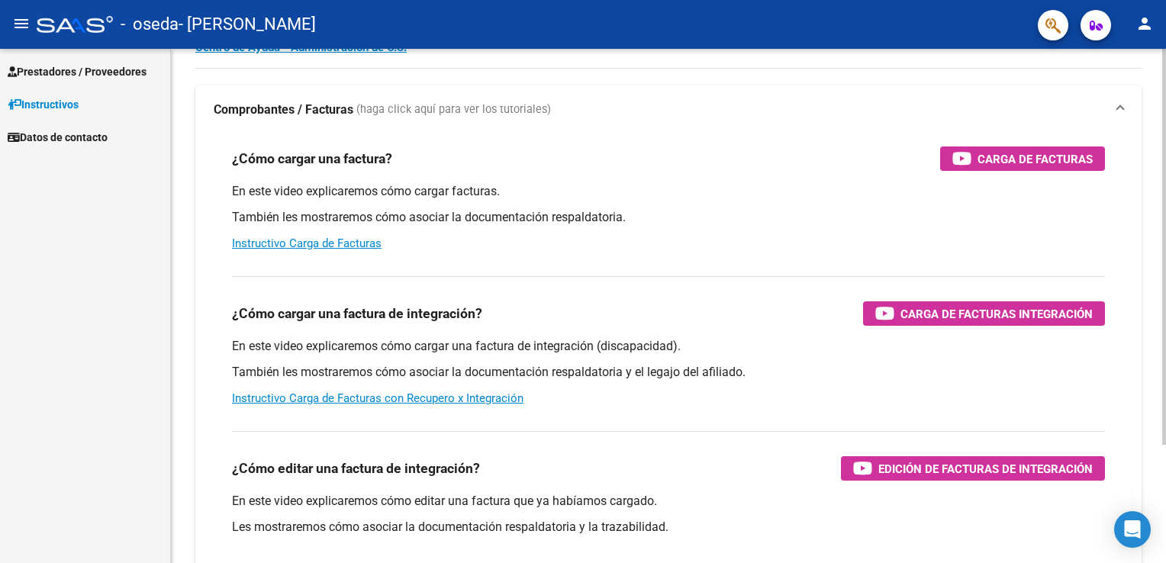
scroll to position [76, 0]
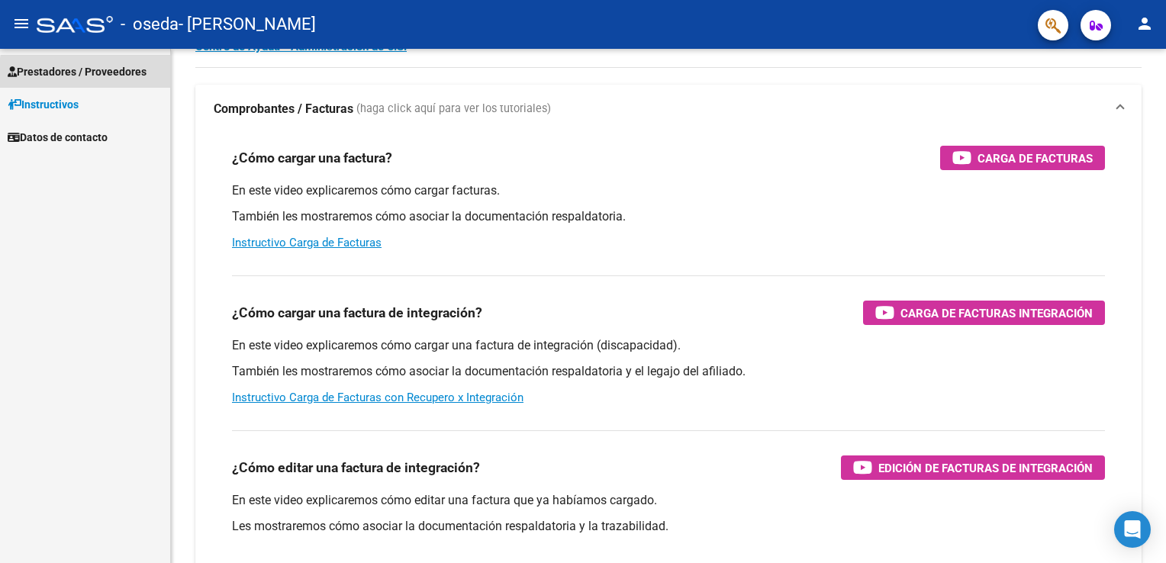
click at [102, 75] on span "Prestadores / Proveedores" at bounding box center [77, 71] width 139 height 17
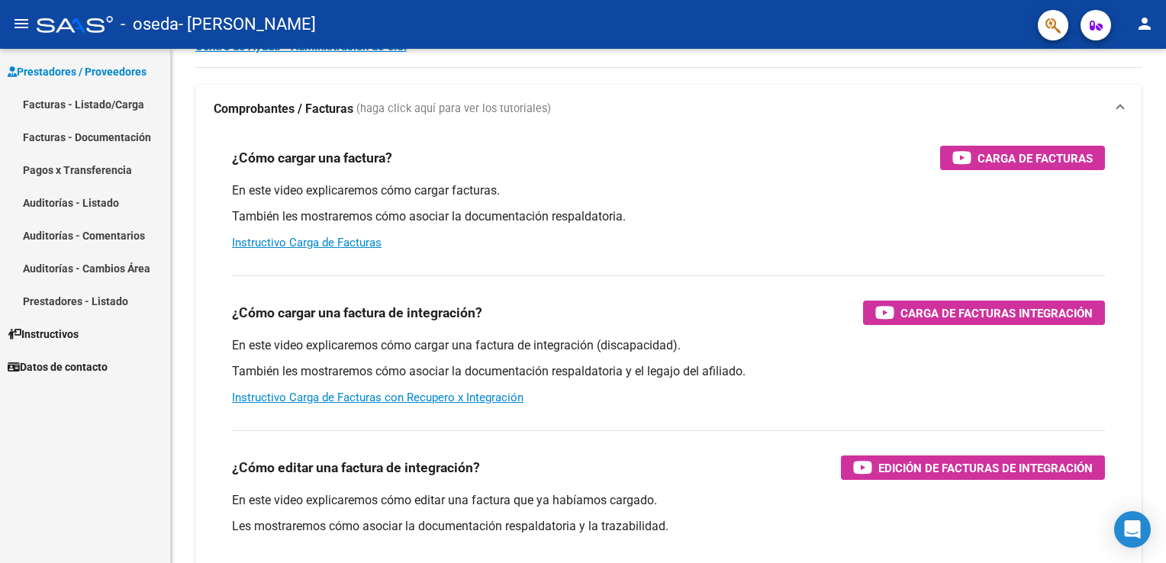
click at [79, 103] on link "Facturas - Listado/Carga" at bounding box center [85, 104] width 170 height 33
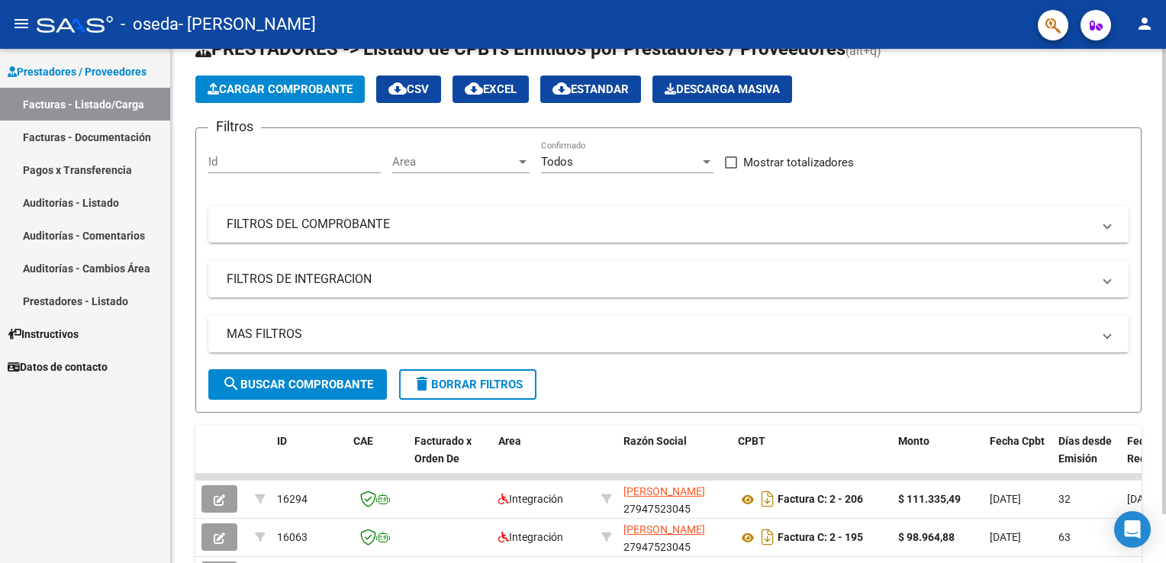
scroll to position [76, 0]
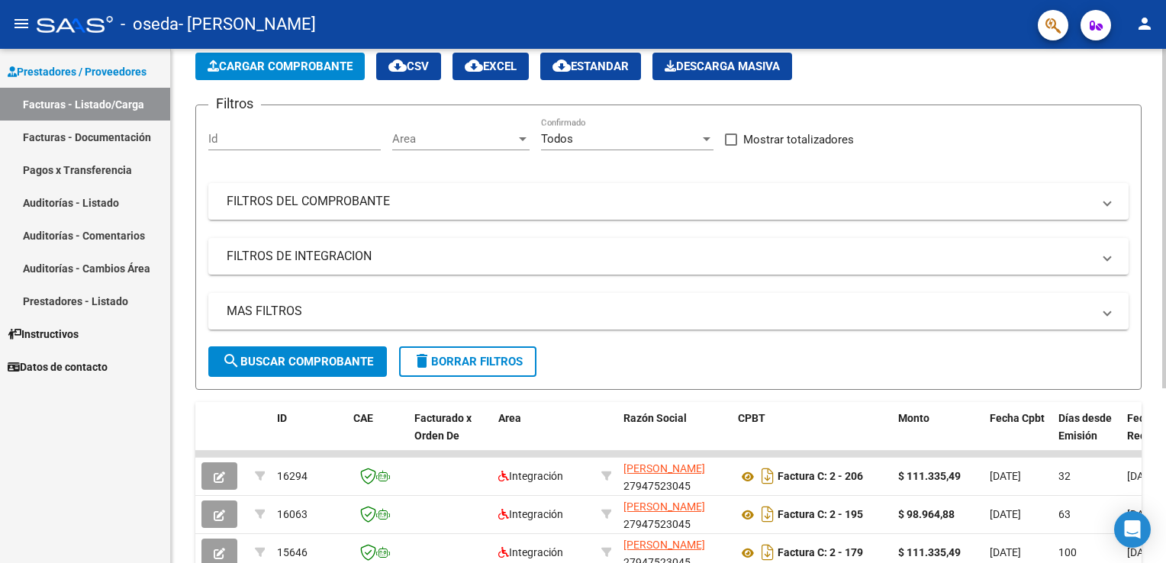
click at [278, 92] on app-list-header "PRESTADORES -> Listado de CPBTs Emitidos por Prestadores / Proveedores (alt+q) …" at bounding box center [668, 202] width 947 height 376
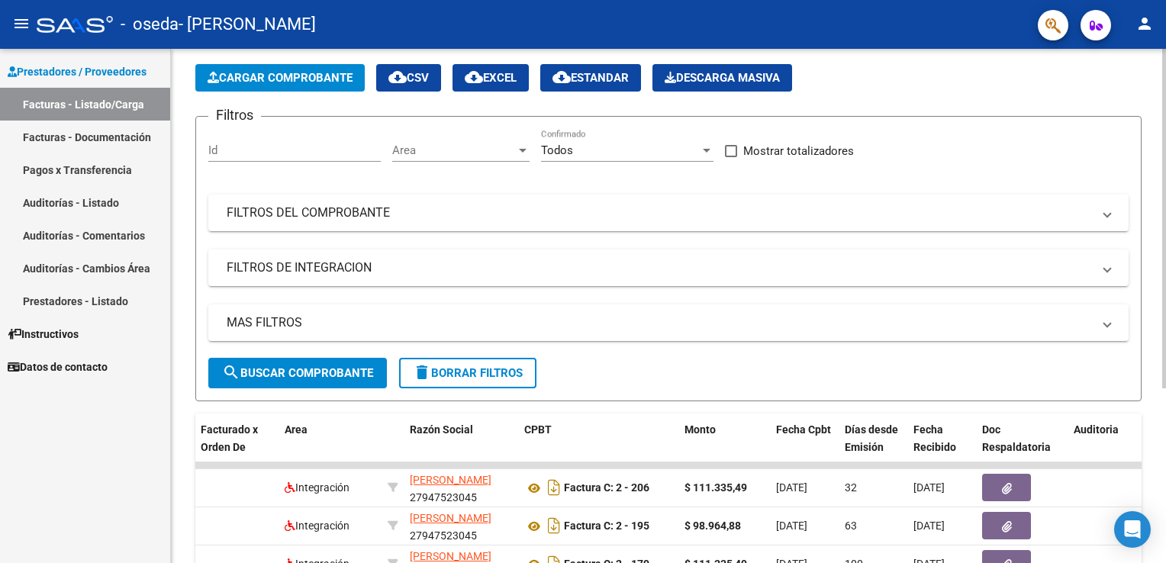
scroll to position [34, 0]
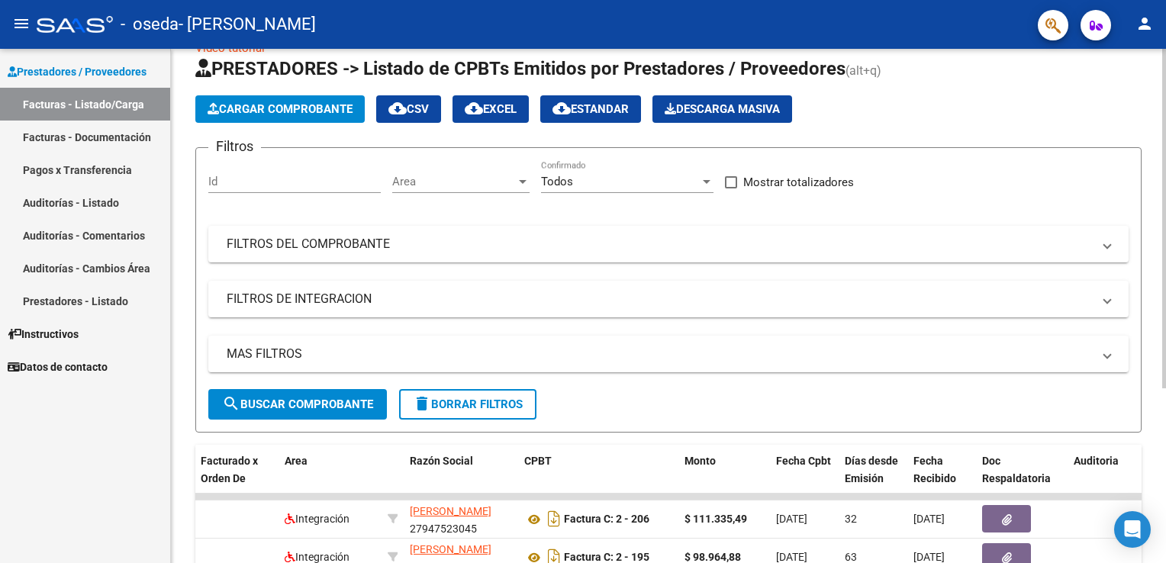
click at [321, 113] on span "Cargar Comprobante" at bounding box center [280, 109] width 145 height 14
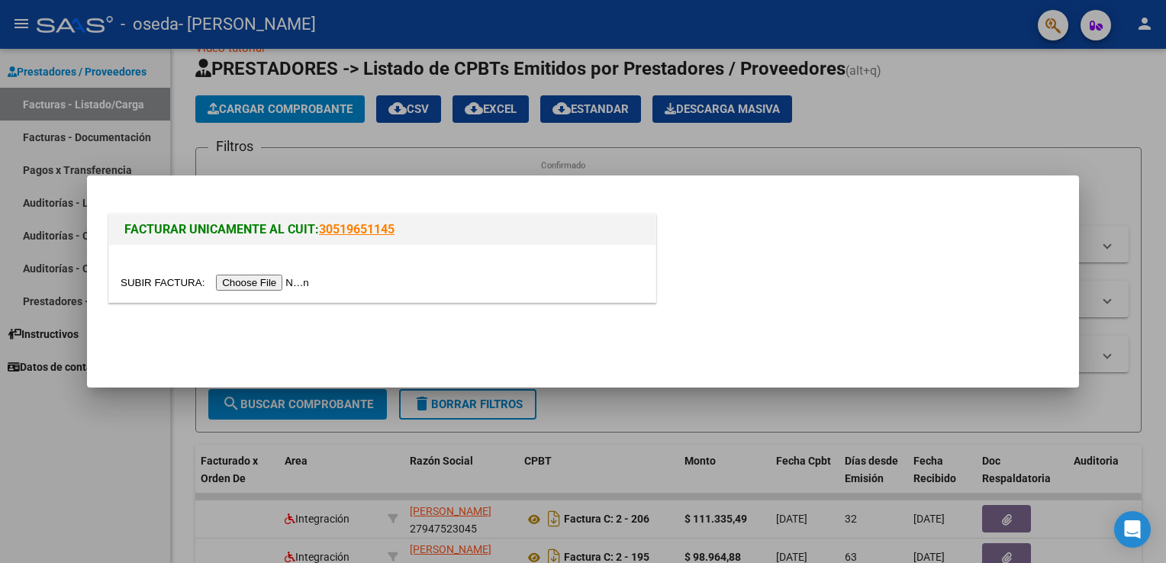
click at [270, 283] on input "file" at bounding box center [217, 283] width 193 height 16
click at [531, 122] on div at bounding box center [583, 281] width 1166 height 563
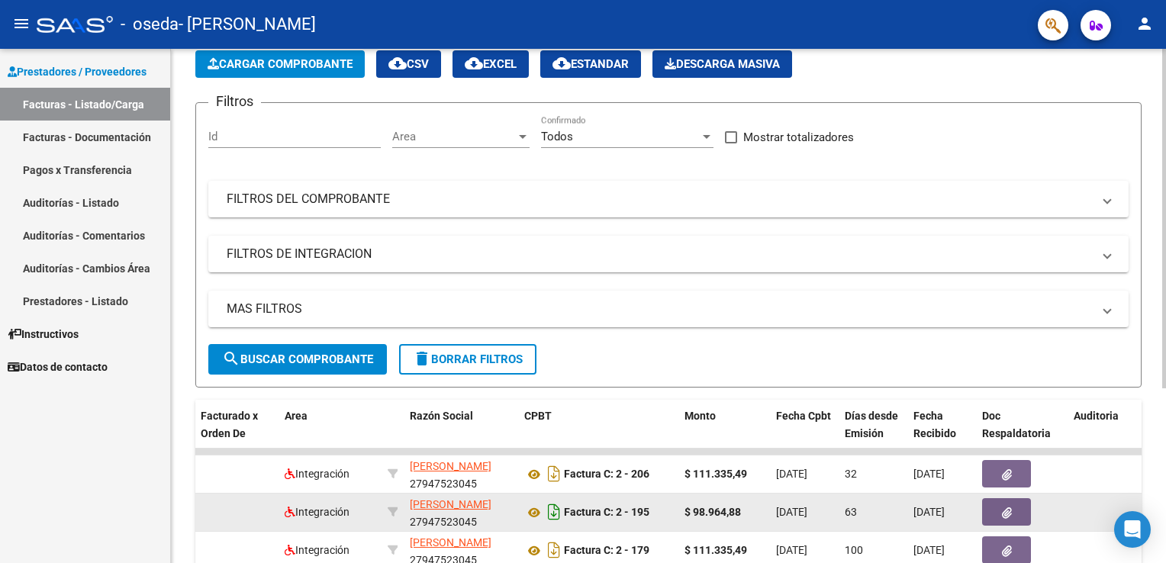
scroll to position [263, 0]
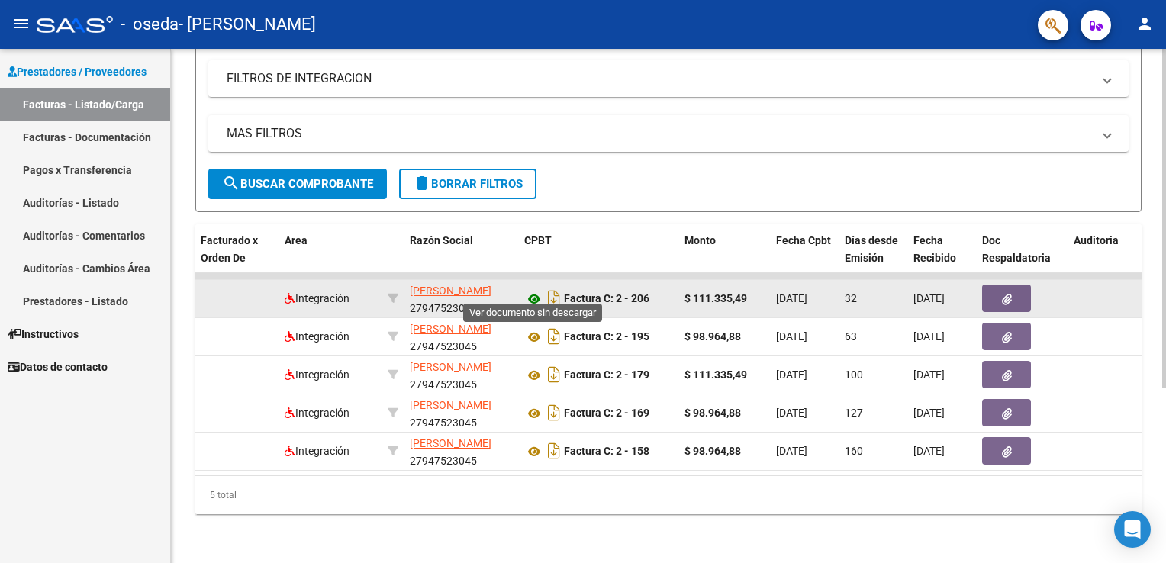
click at [531, 290] on icon at bounding box center [534, 299] width 20 height 18
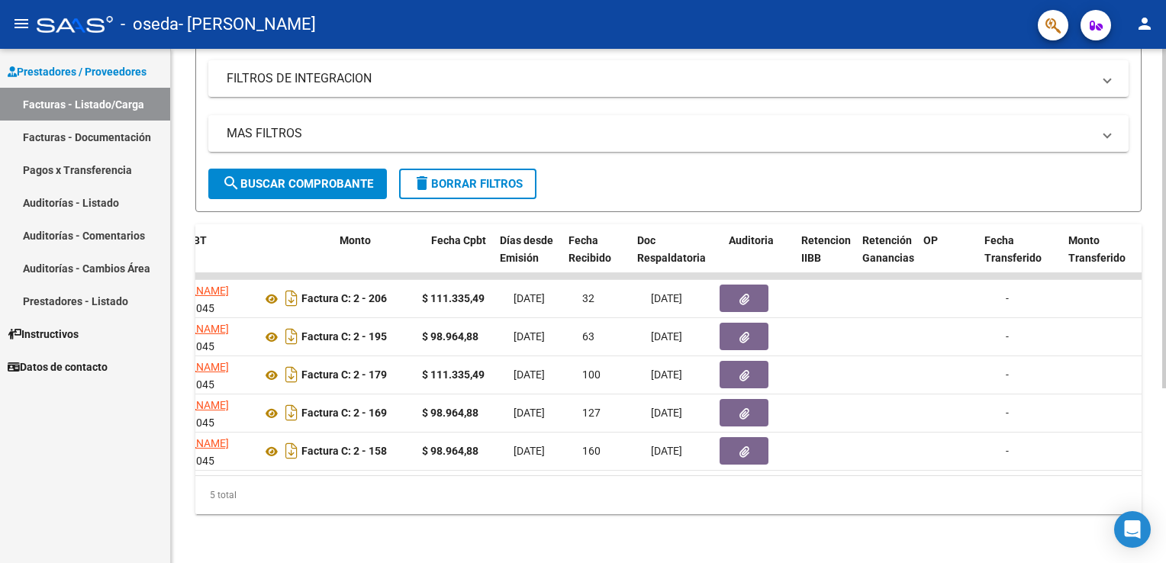
scroll to position [0, 640]
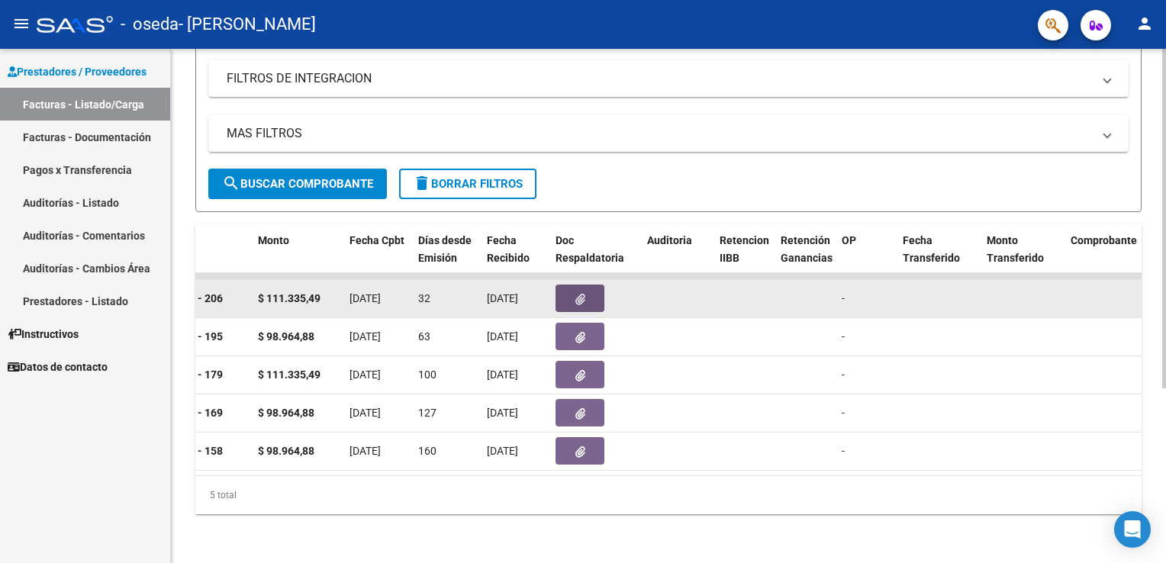
click at [592, 287] on button "button" at bounding box center [580, 298] width 49 height 27
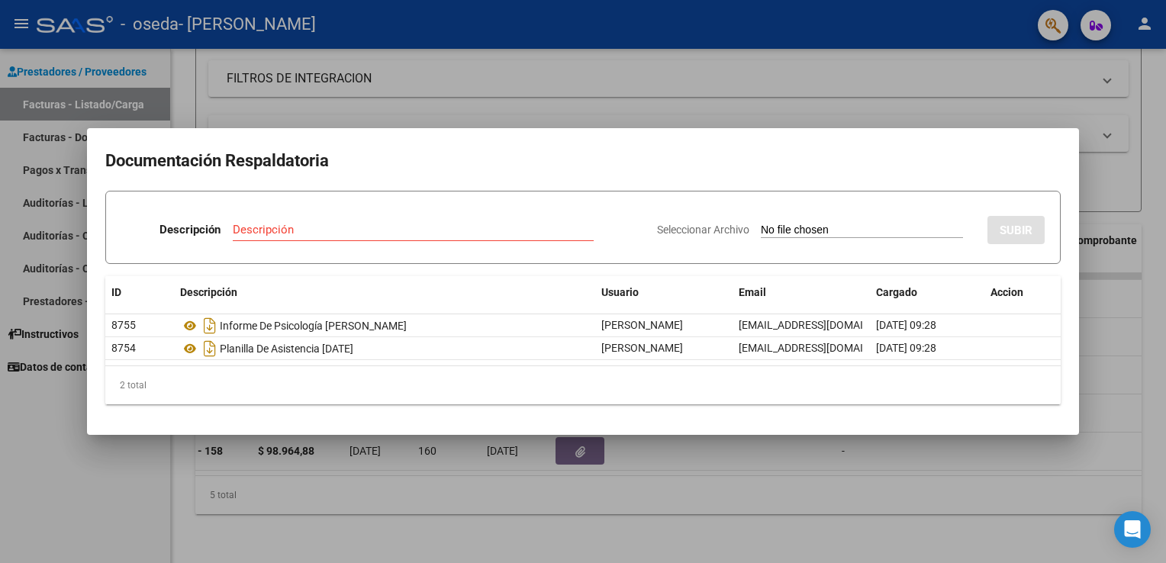
click at [913, 478] on div at bounding box center [583, 281] width 1166 height 563
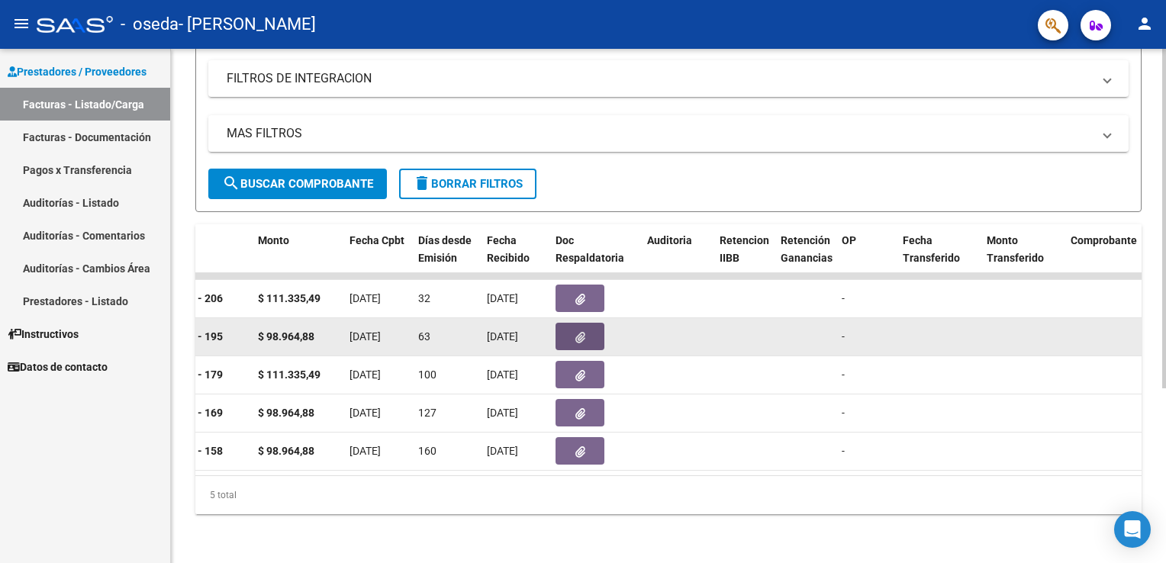
click at [585, 337] on button "button" at bounding box center [580, 336] width 49 height 27
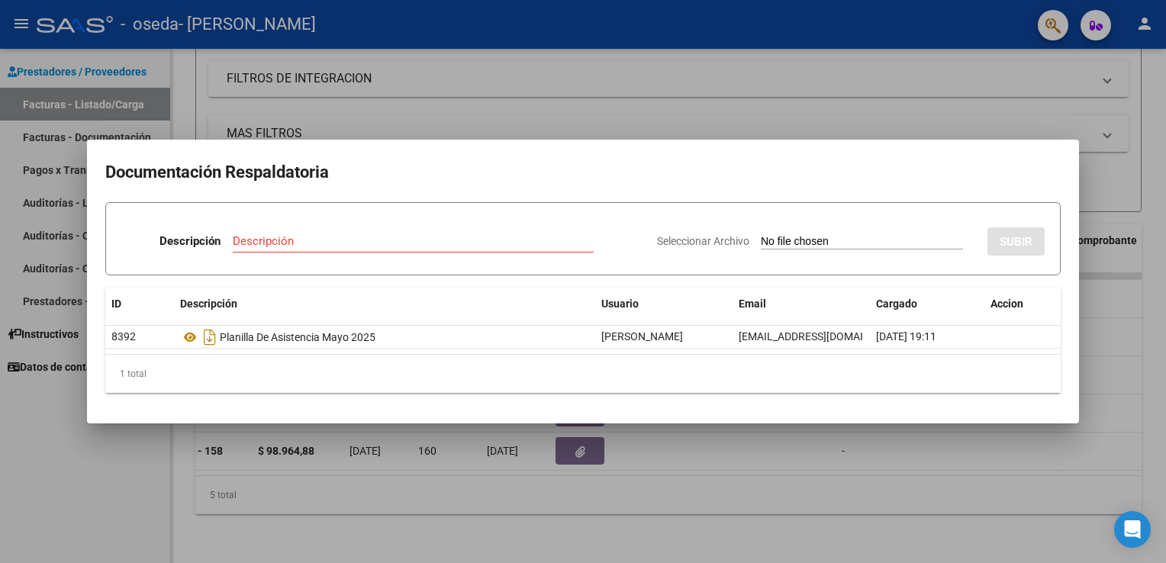
click at [762, 506] on div at bounding box center [583, 281] width 1166 height 563
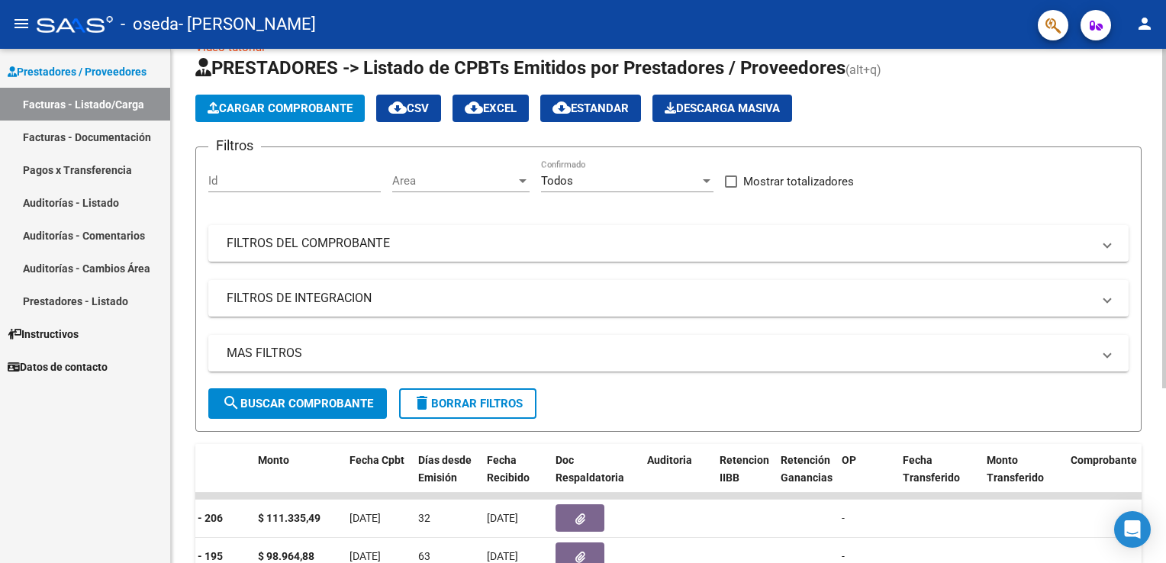
scroll to position [34, 0]
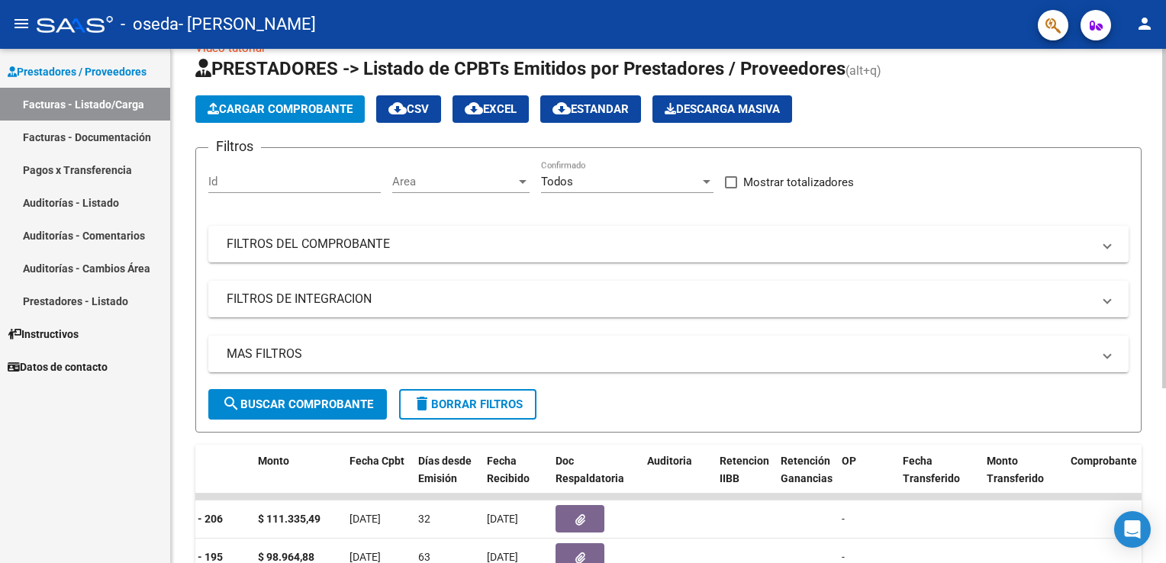
click at [287, 111] on span "Cargar Comprobante" at bounding box center [280, 109] width 145 height 14
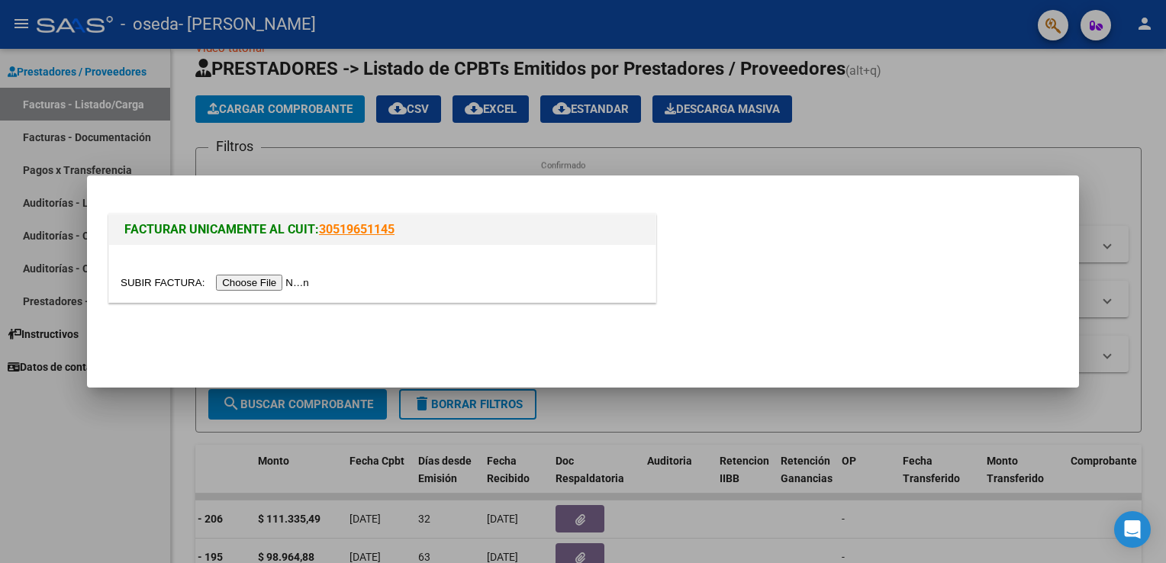
click at [241, 282] on input "file" at bounding box center [217, 283] width 193 height 16
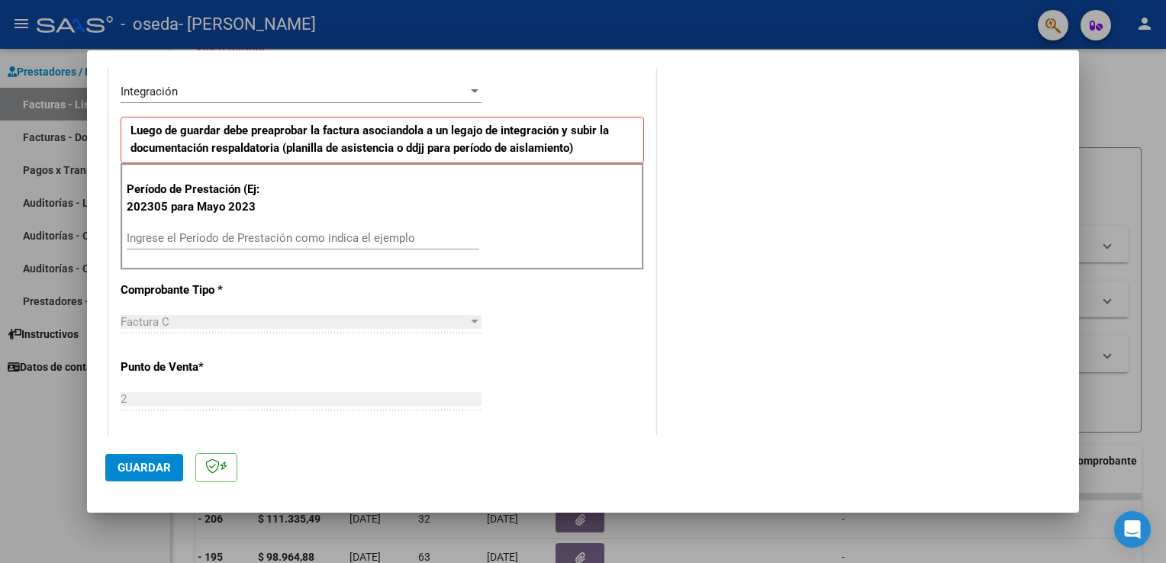
scroll to position [382, 0]
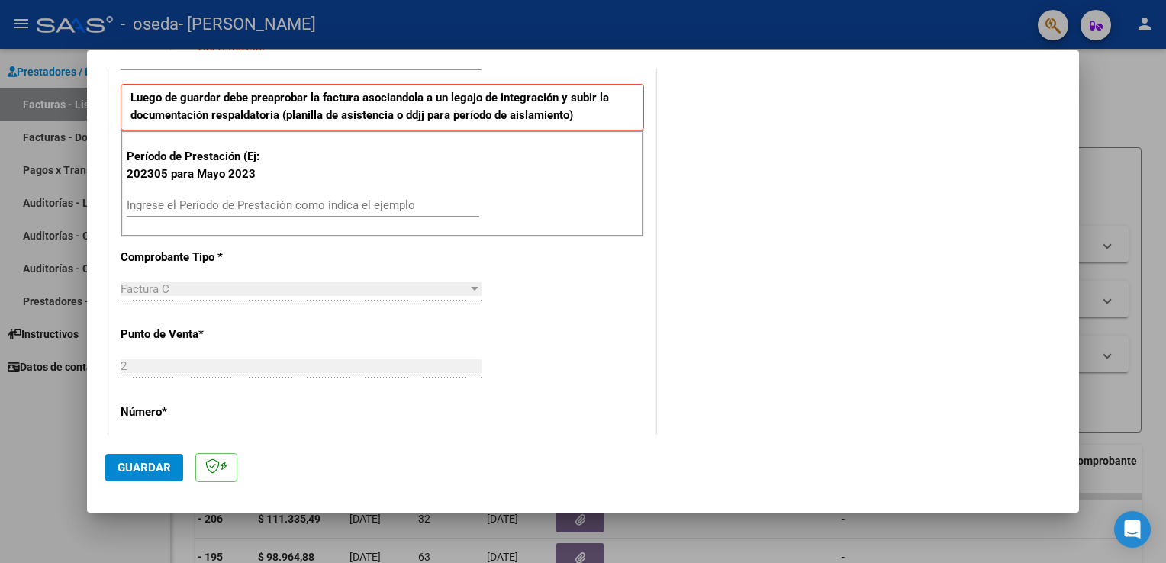
click at [218, 205] on input "Ingrese el Período de Prestación como indica el ejemplo" at bounding box center [303, 205] width 353 height 14
type input "202507"
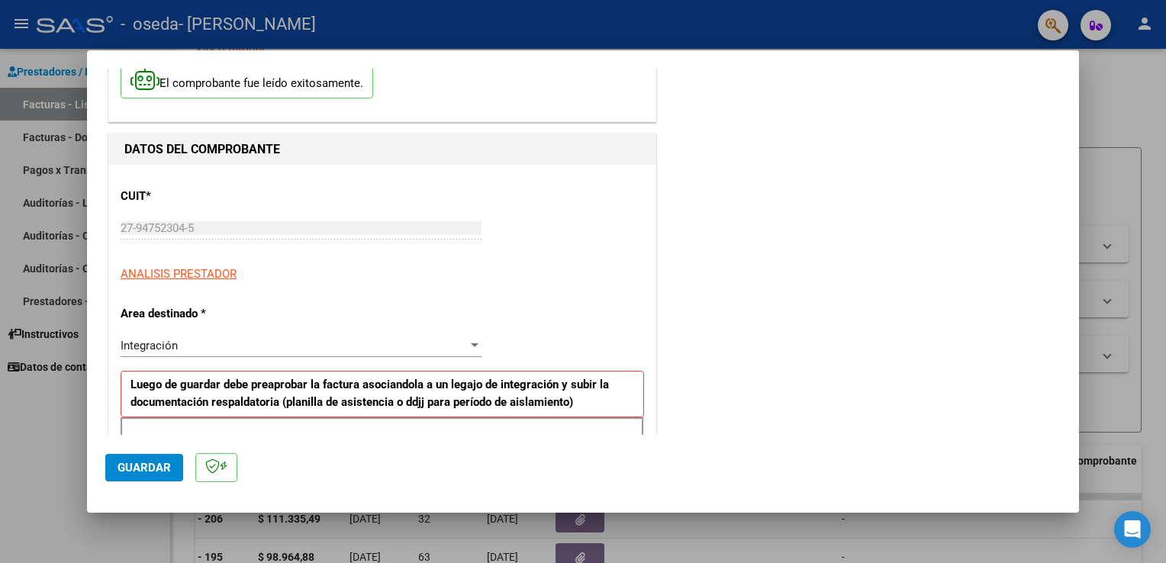
scroll to position [153, 0]
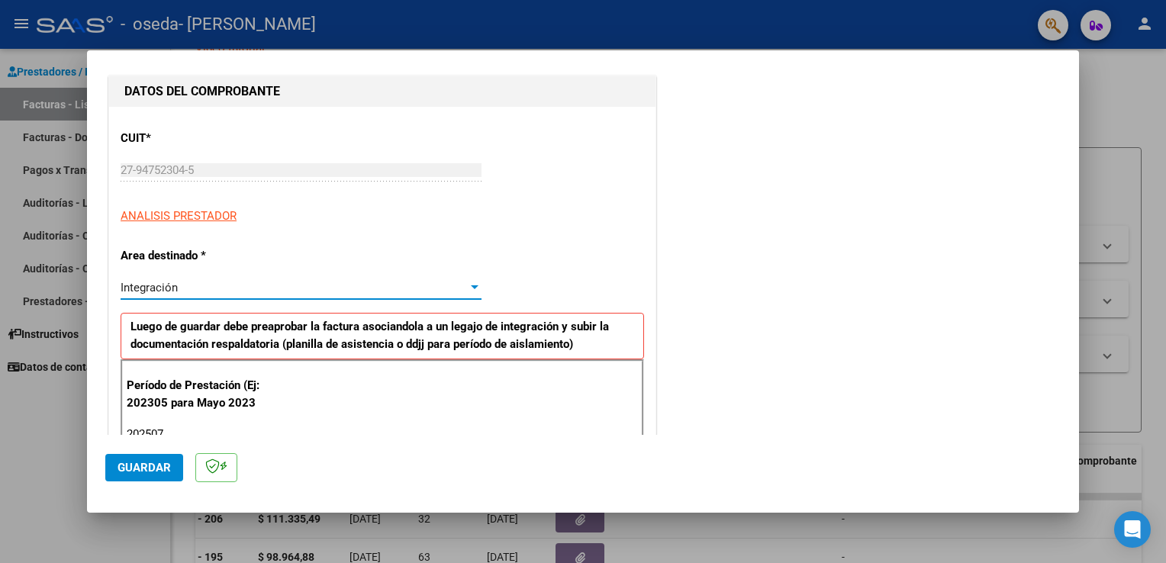
click at [221, 282] on div "Integración" at bounding box center [294, 288] width 347 height 14
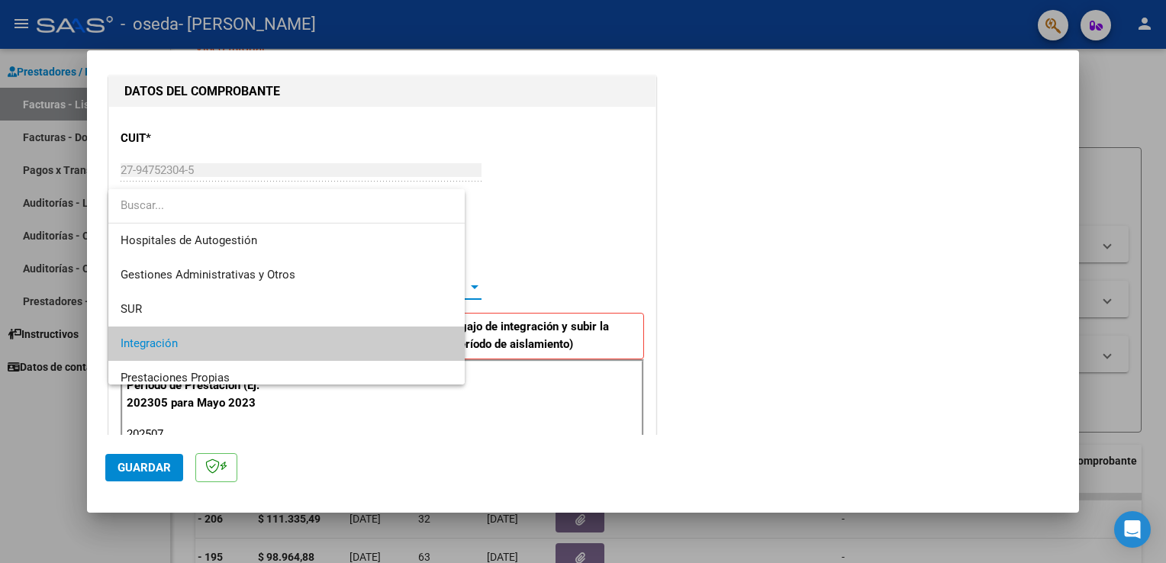
scroll to position [56, 0]
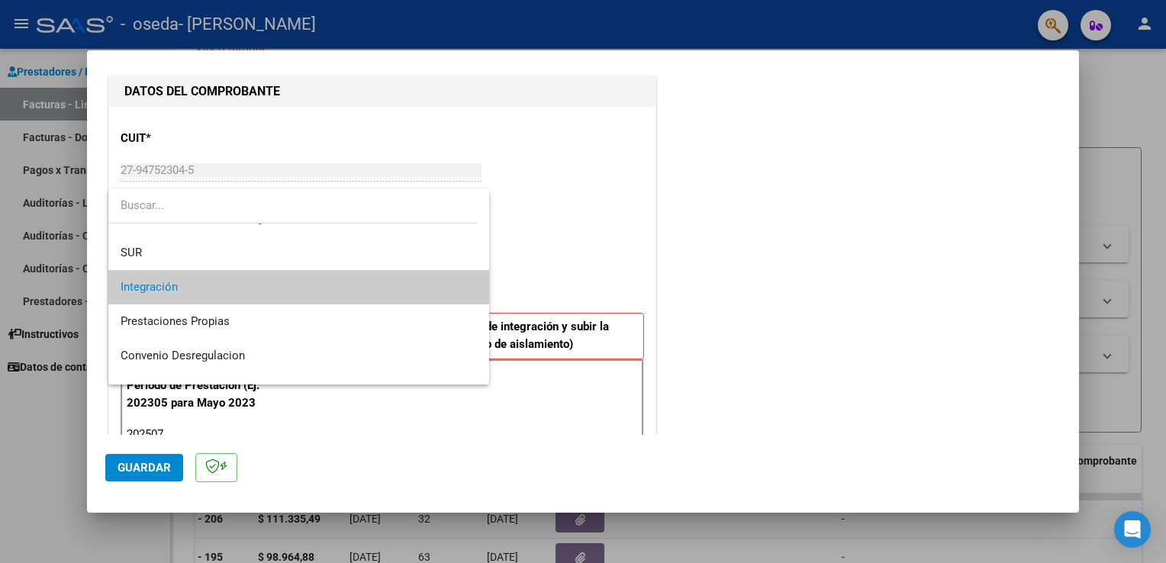
click at [608, 190] on div at bounding box center [583, 281] width 1166 height 563
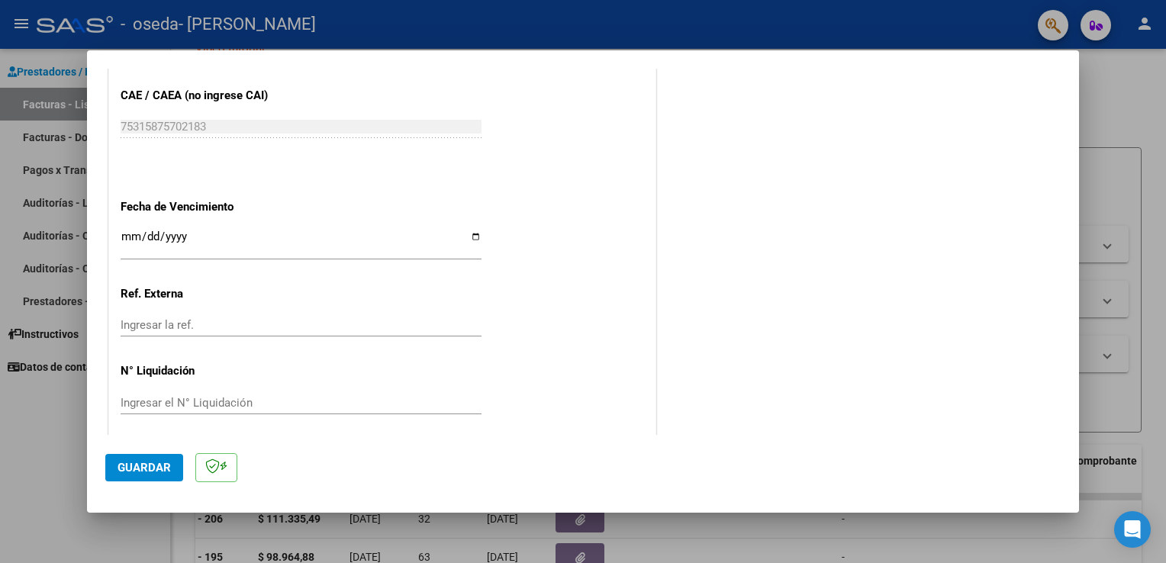
scroll to position [947, 0]
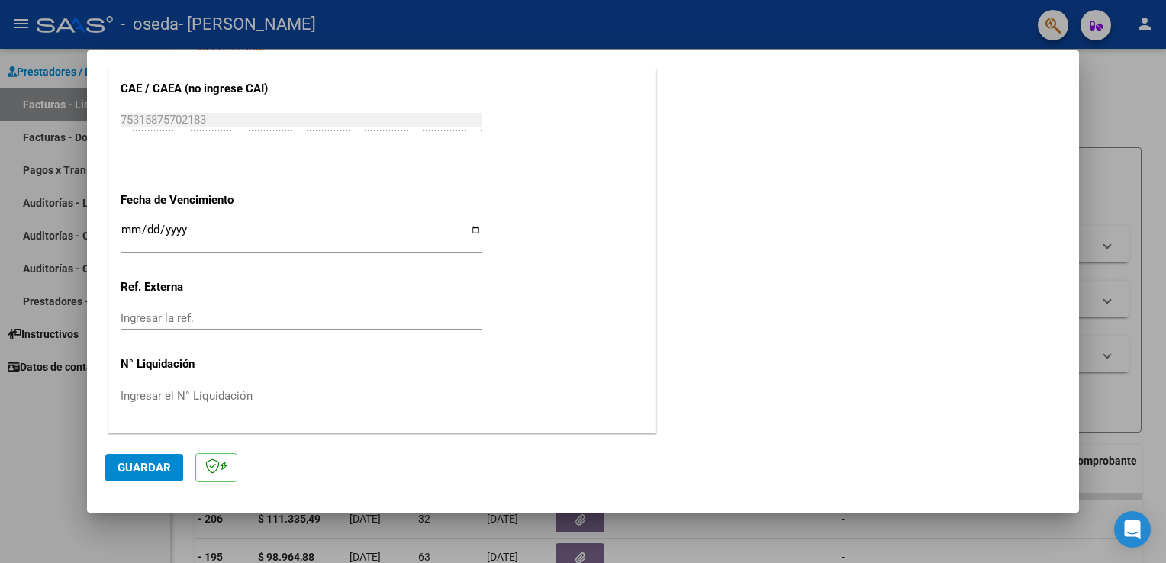
click at [141, 470] on span "Guardar" at bounding box center [144, 468] width 53 height 14
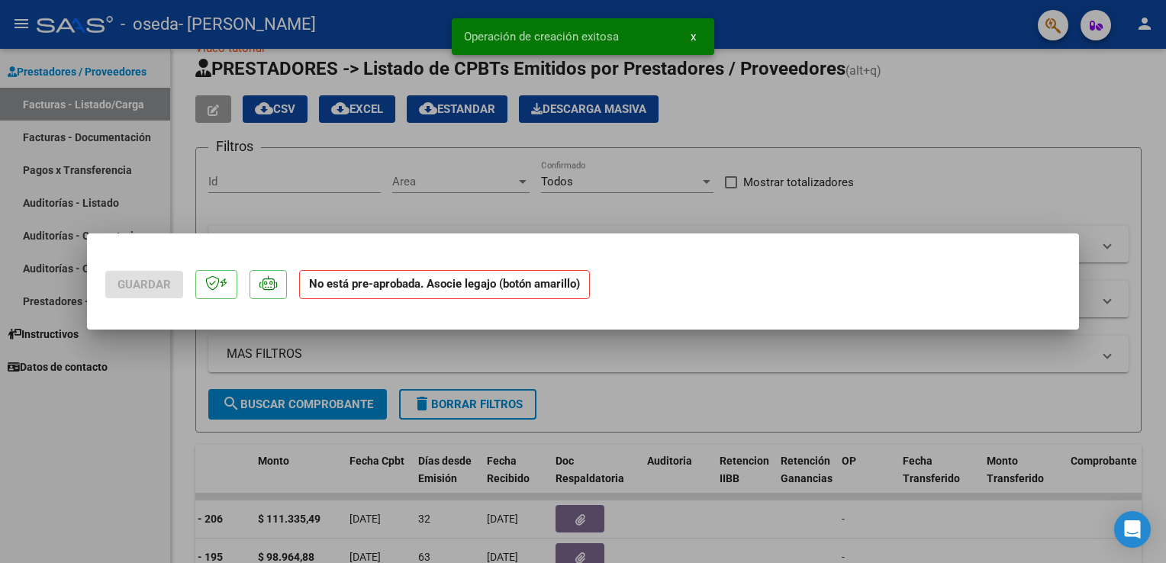
scroll to position [0, 0]
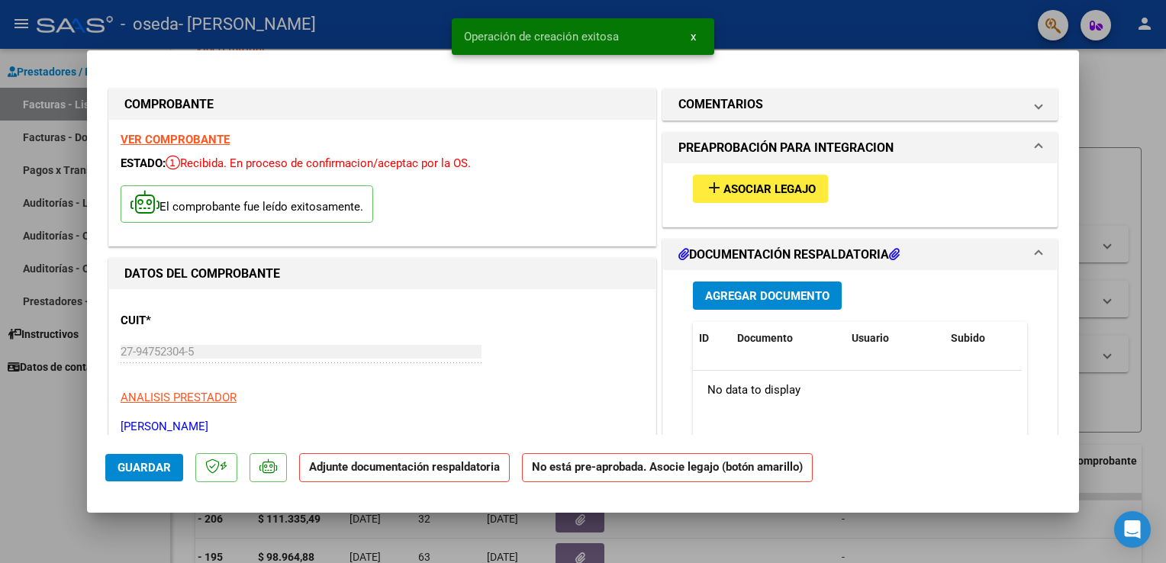
click at [725, 295] on span "Agregar Documento" at bounding box center [767, 296] width 124 height 14
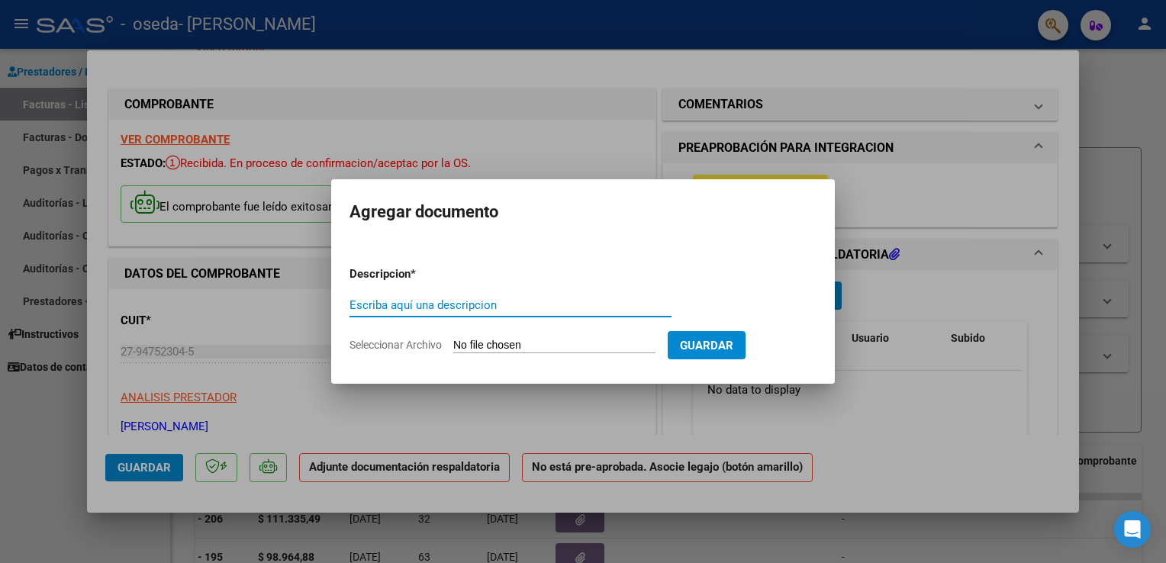
click at [508, 298] on input "Escriba aquí una descripcion" at bounding box center [511, 305] width 322 height 14
type input "Planilla de Asistencia [DATE]"
click at [535, 350] on input "Seleccionar Archivo" at bounding box center [554, 346] width 202 height 15
type input "C:\fakepath\Planilla asistencia [DATE]- [PERSON_NAME].pdf"
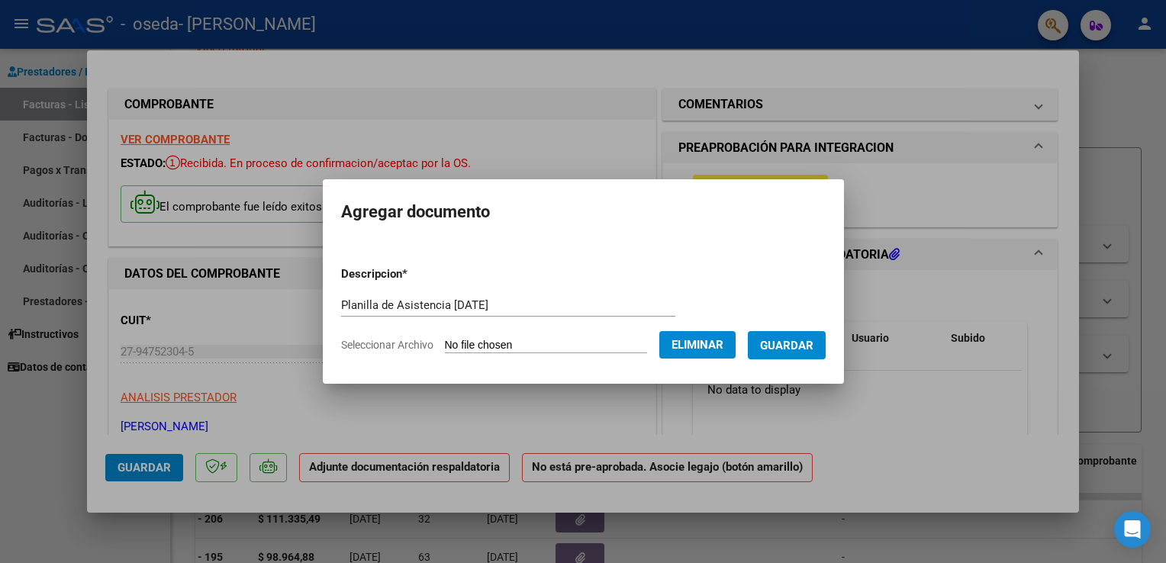
click at [808, 353] on span "Guardar" at bounding box center [786, 346] width 53 height 14
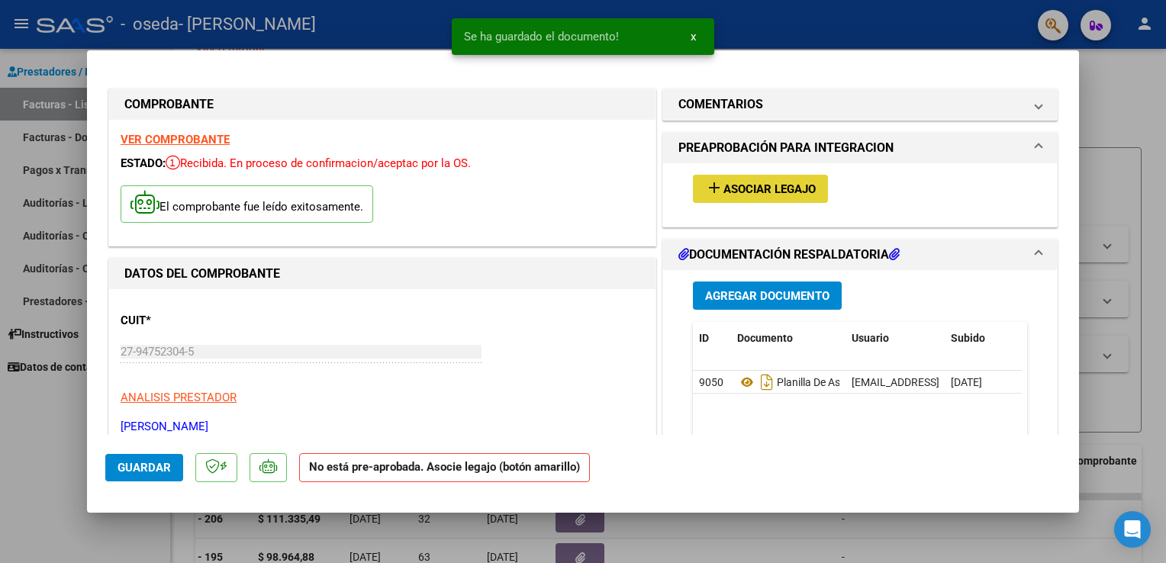
click at [758, 198] on button "add Asociar Legajo" at bounding box center [760, 189] width 135 height 28
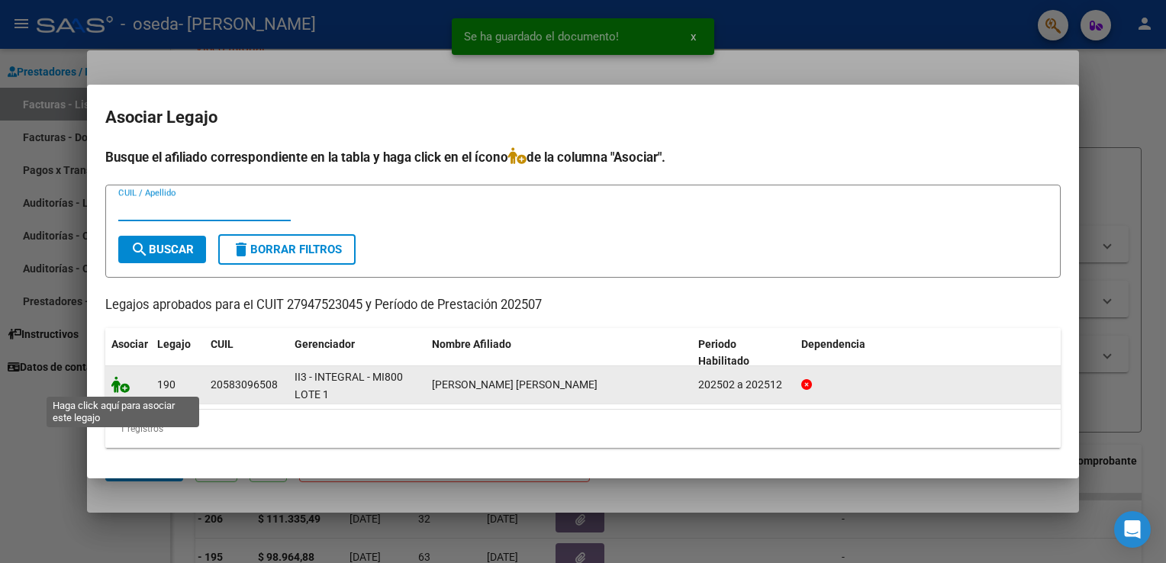
click at [127, 378] on icon at bounding box center [120, 384] width 18 height 17
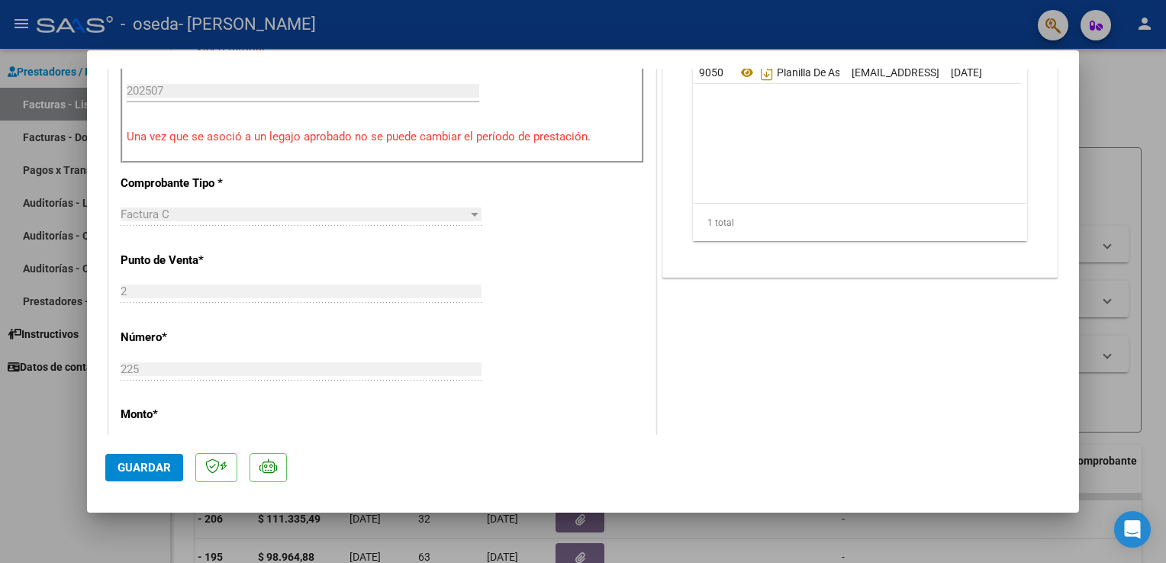
scroll to position [388, 0]
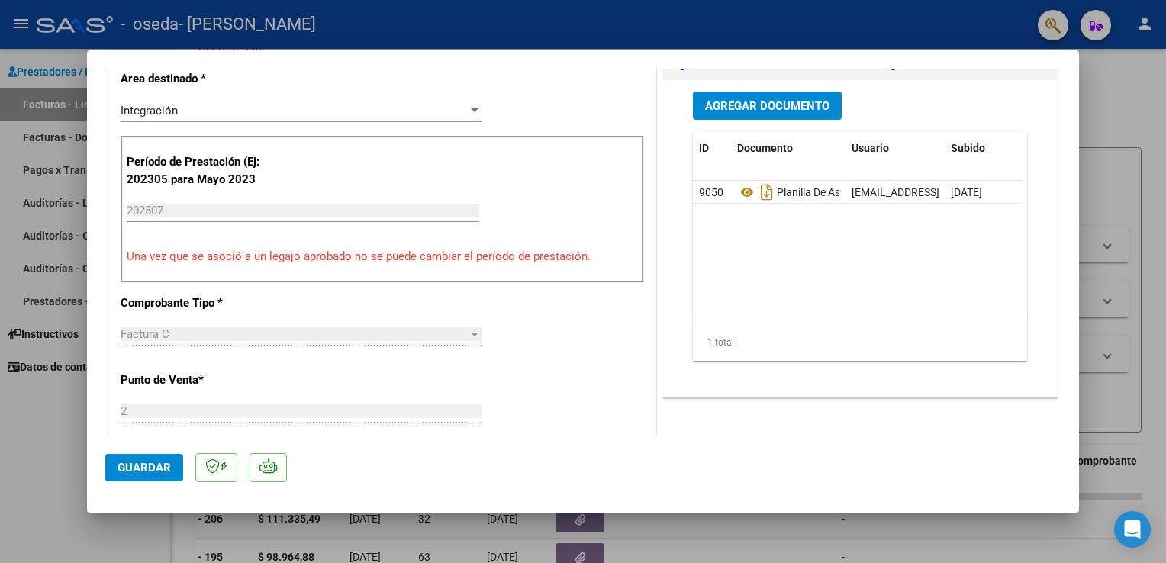
click at [149, 472] on span "Guardar" at bounding box center [144, 468] width 53 height 14
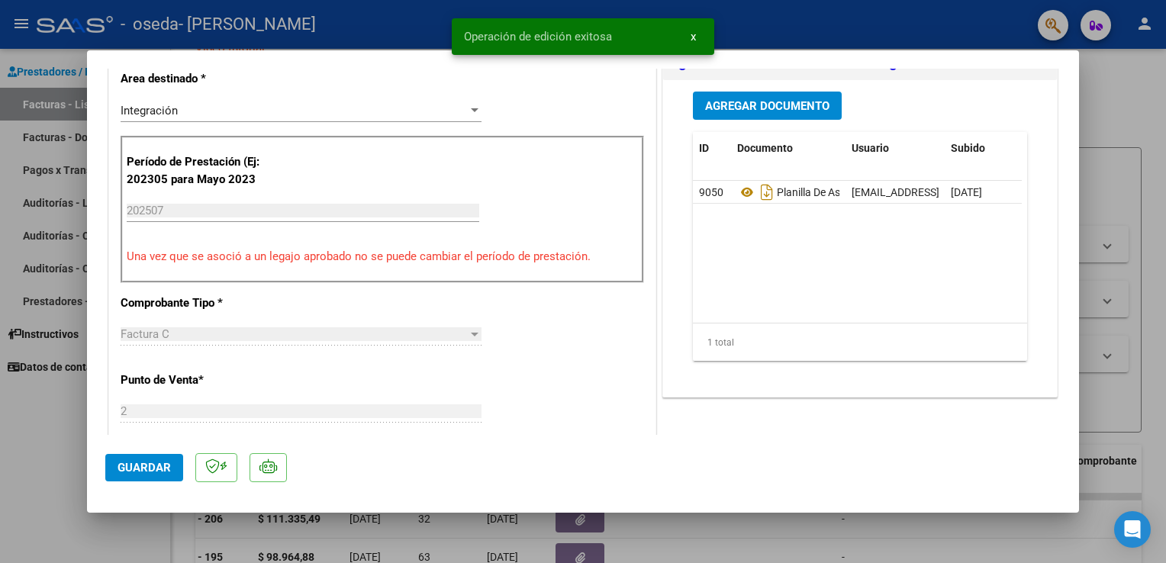
click at [1117, 123] on div at bounding box center [583, 281] width 1166 height 563
type input "$ 0,00"
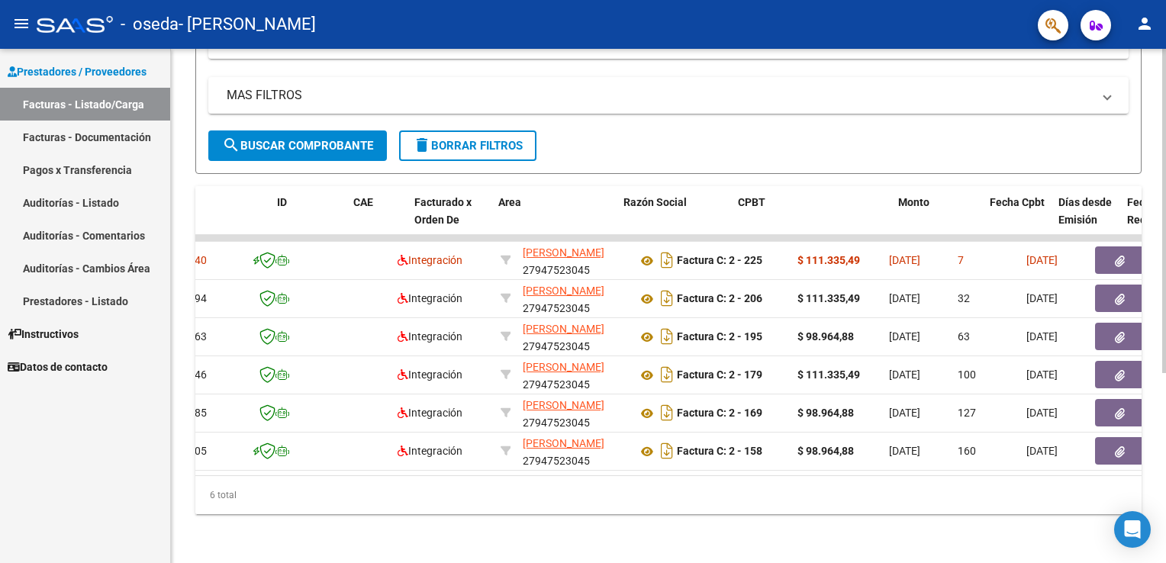
scroll to position [0, 0]
